Goal: Check status: Check status

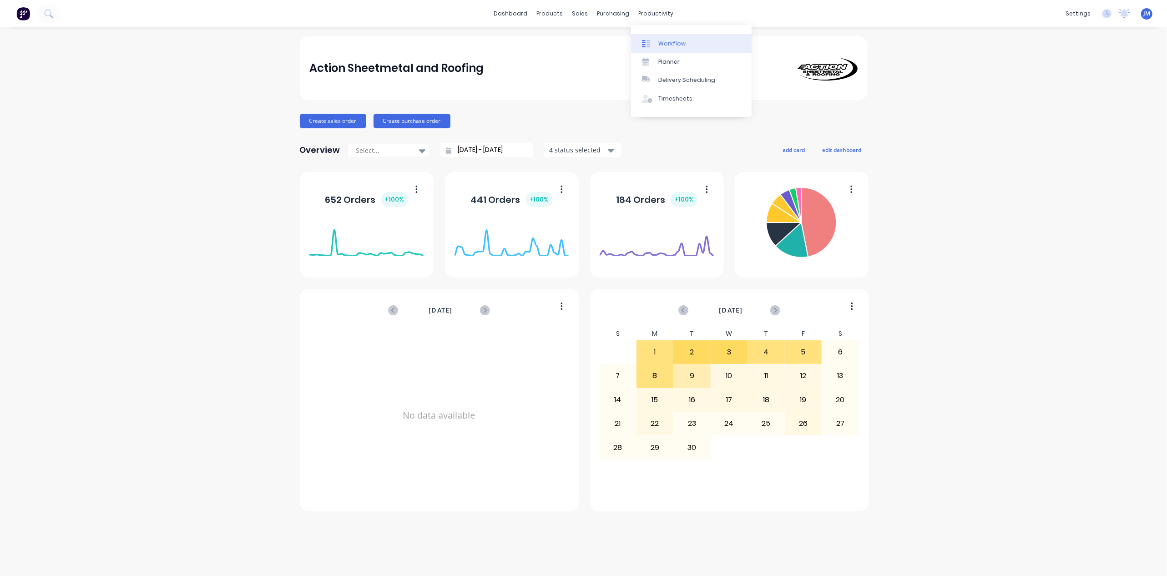
click at [672, 46] on div "Workflow" at bounding box center [671, 44] width 27 height 8
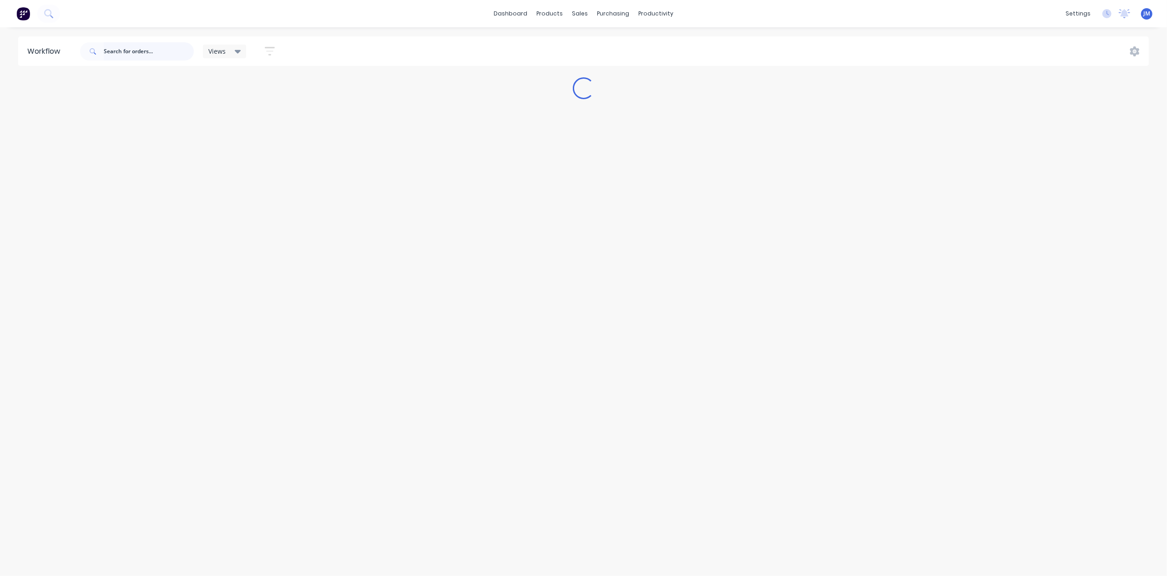
click at [128, 50] on input "text" at bounding box center [149, 51] width 90 height 18
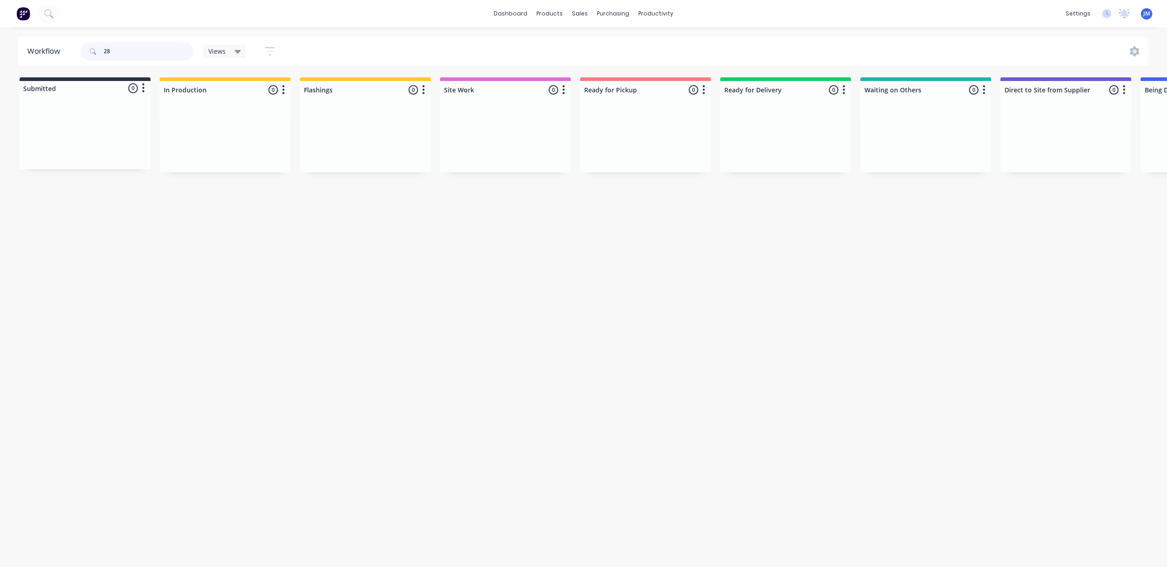
type input "2"
drag, startPoint x: 956, startPoint y: 149, endPoint x: 946, endPoint y: 149, distance: 10.0
click at [969, 210] on div "Mark as Delivered" at bounding box center [1001, 217] width 91 height 19
click at [123, 44] on input "26152" at bounding box center [149, 51] width 90 height 18
type input "2"
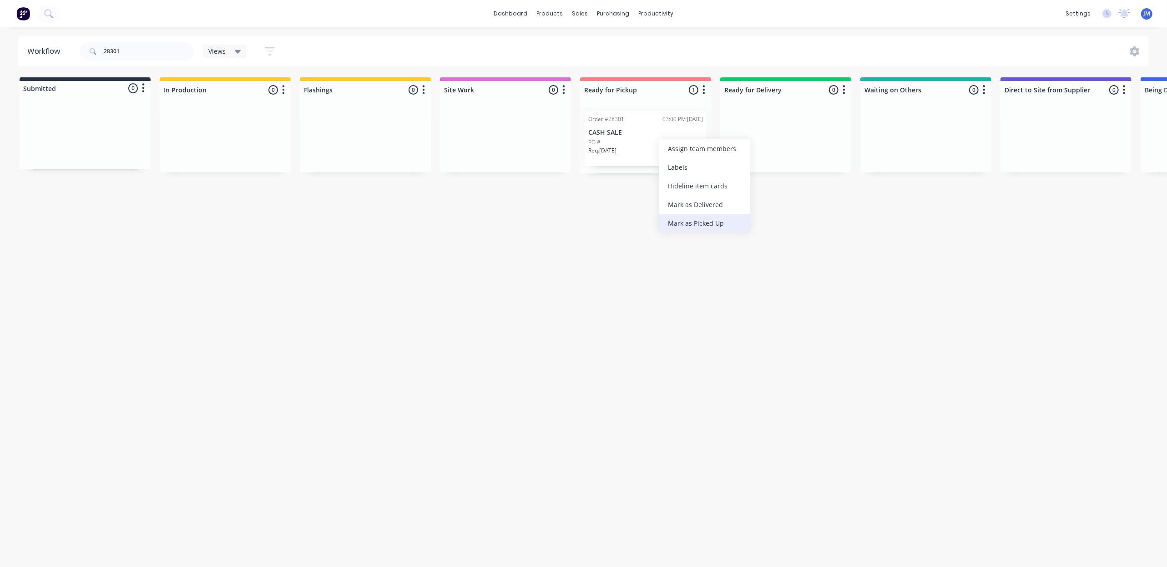
click at [686, 222] on div "Mark as Picked Up" at bounding box center [704, 223] width 91 height 19
click at [141, 46] on input "28301" at bounding box center [149, 51] width 90 height 18
type input "2"
